Goal: Task Accomplishment & Management: Complete application form

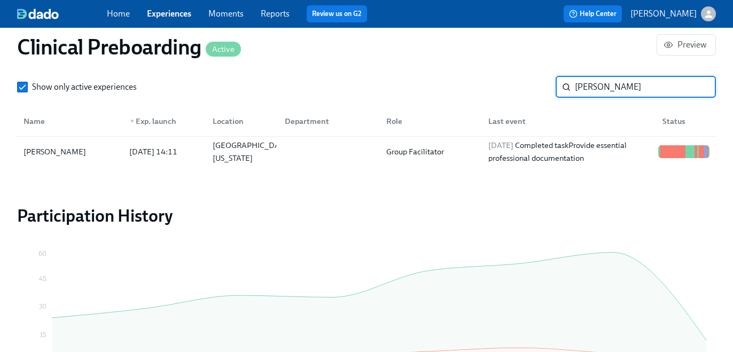
scroll to position [0, 13990]
type input "quirk"
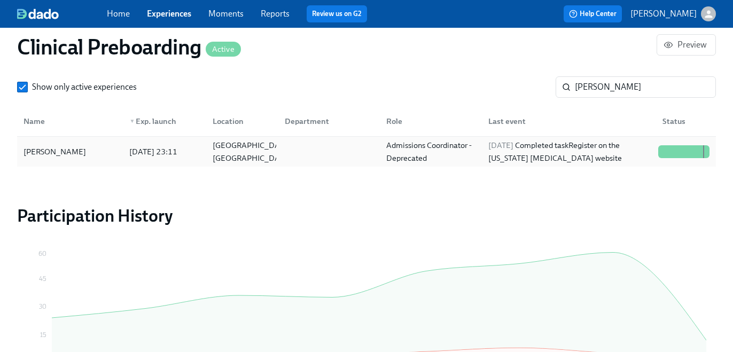
click at [492, 155] on div "2025/10/02 Completed task Register on the Pennsylvania Child Abuse website" at bounding box center [569, 152] width 170 height 26
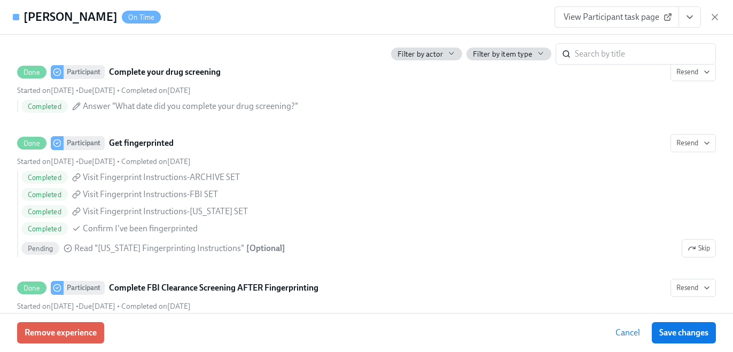
scroll to position [1347, 0]
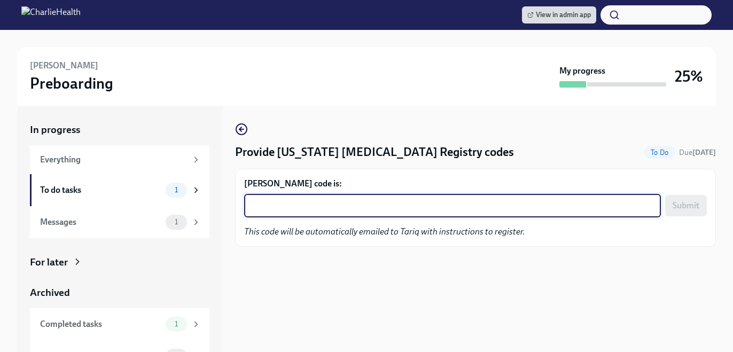
click at [442, 210] on textarea "[PERSON_NAME] code is:" at bounding box center [453, 205] width 404 height 13
paste textarea "Y4LRREY0TQRA"
type textarea "Y4LRREY0TQRA"
click at [680, 207] on span "Submit" at bounding box center [686, 205] width 27 height 11
